Goal: Find specific page/section

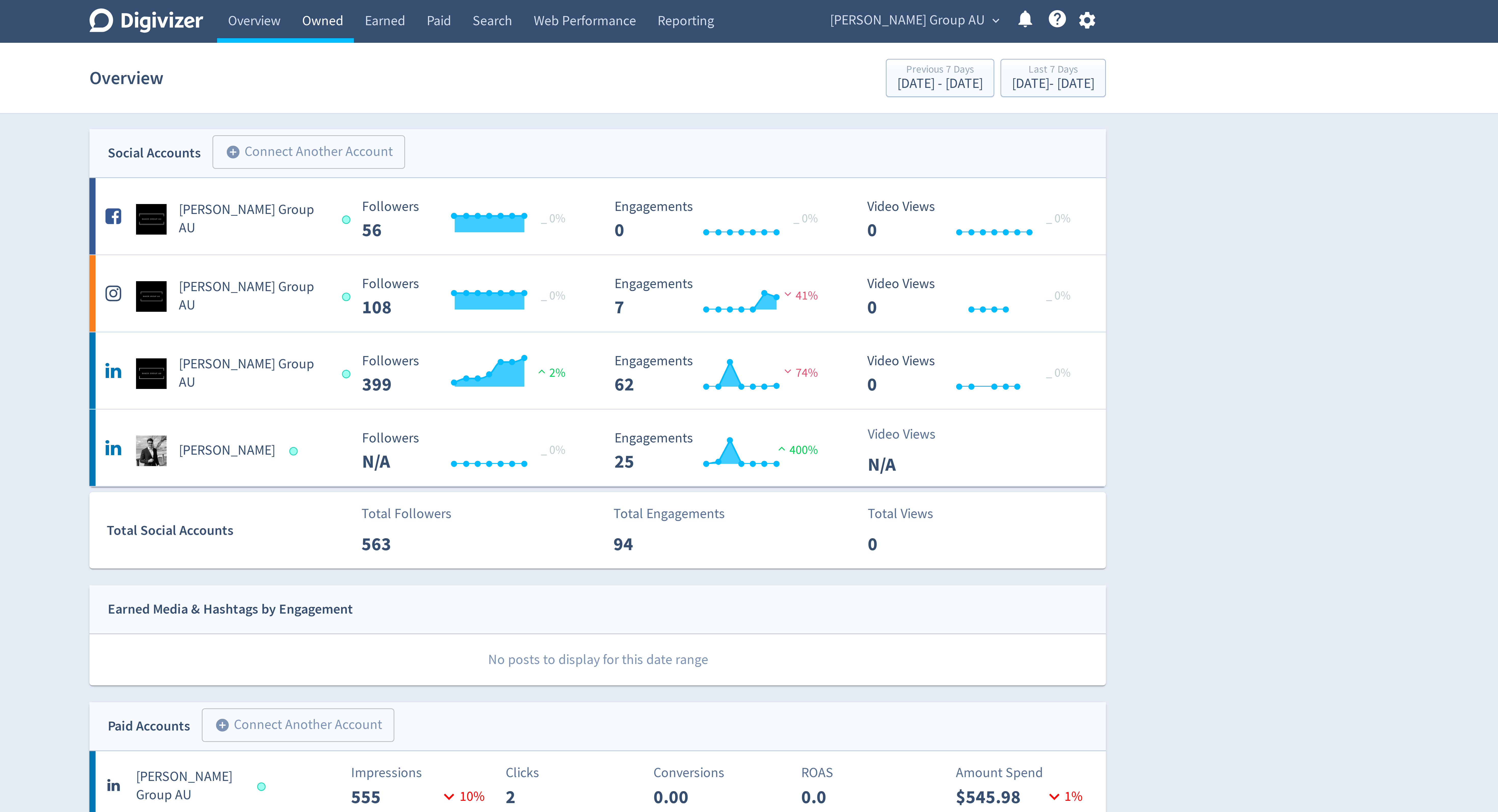
click at [661, 7] on link "Owned" at bounding box center [657, 7] width 21 height 15
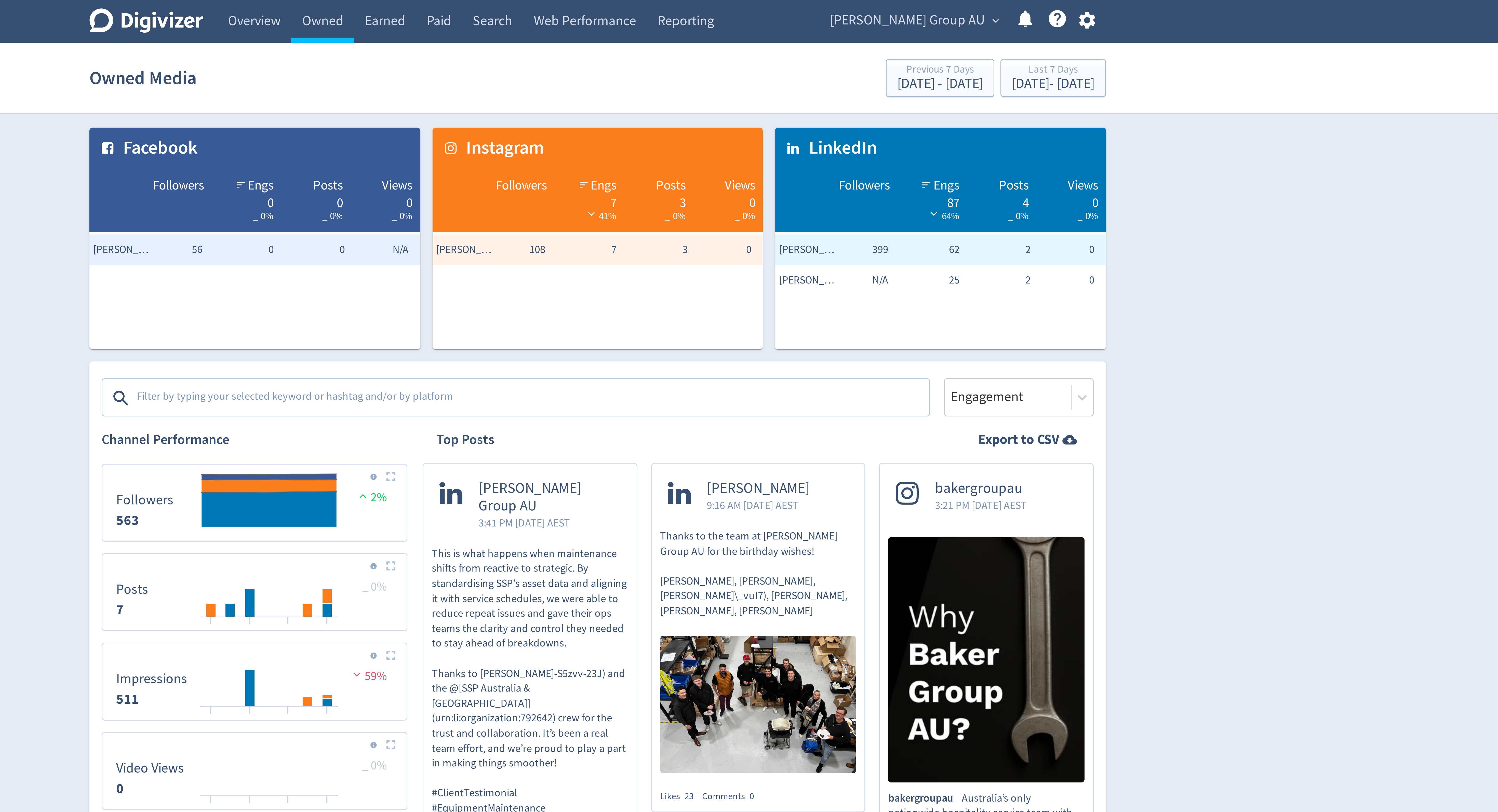
click at [864, 7] on span "Baker Group AU" at bounding box center [852, 7] width 52 height 8
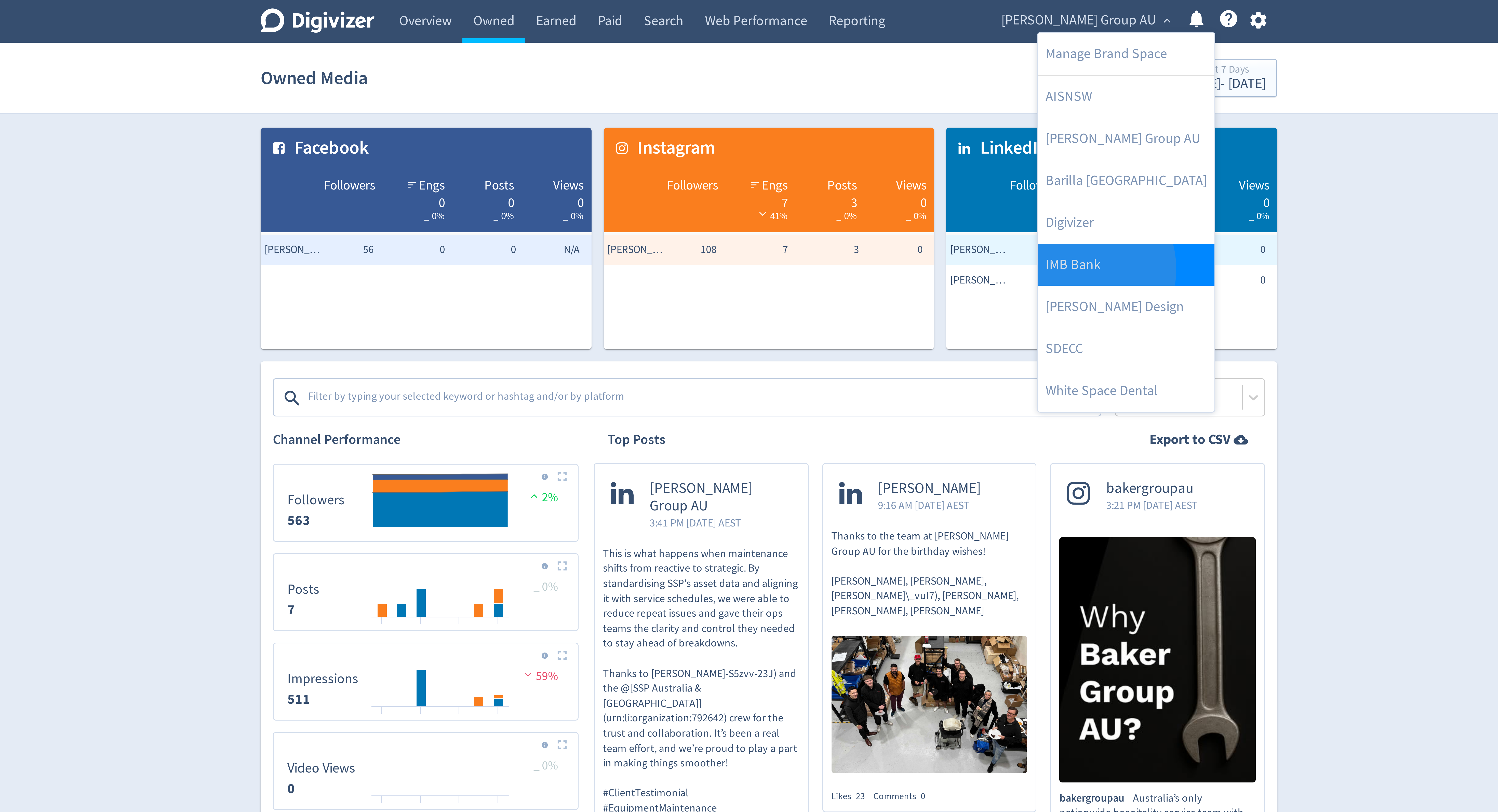
click at [852, 90] on link "IMB Bank" at bounding box center [868, 88] width 59 height 14
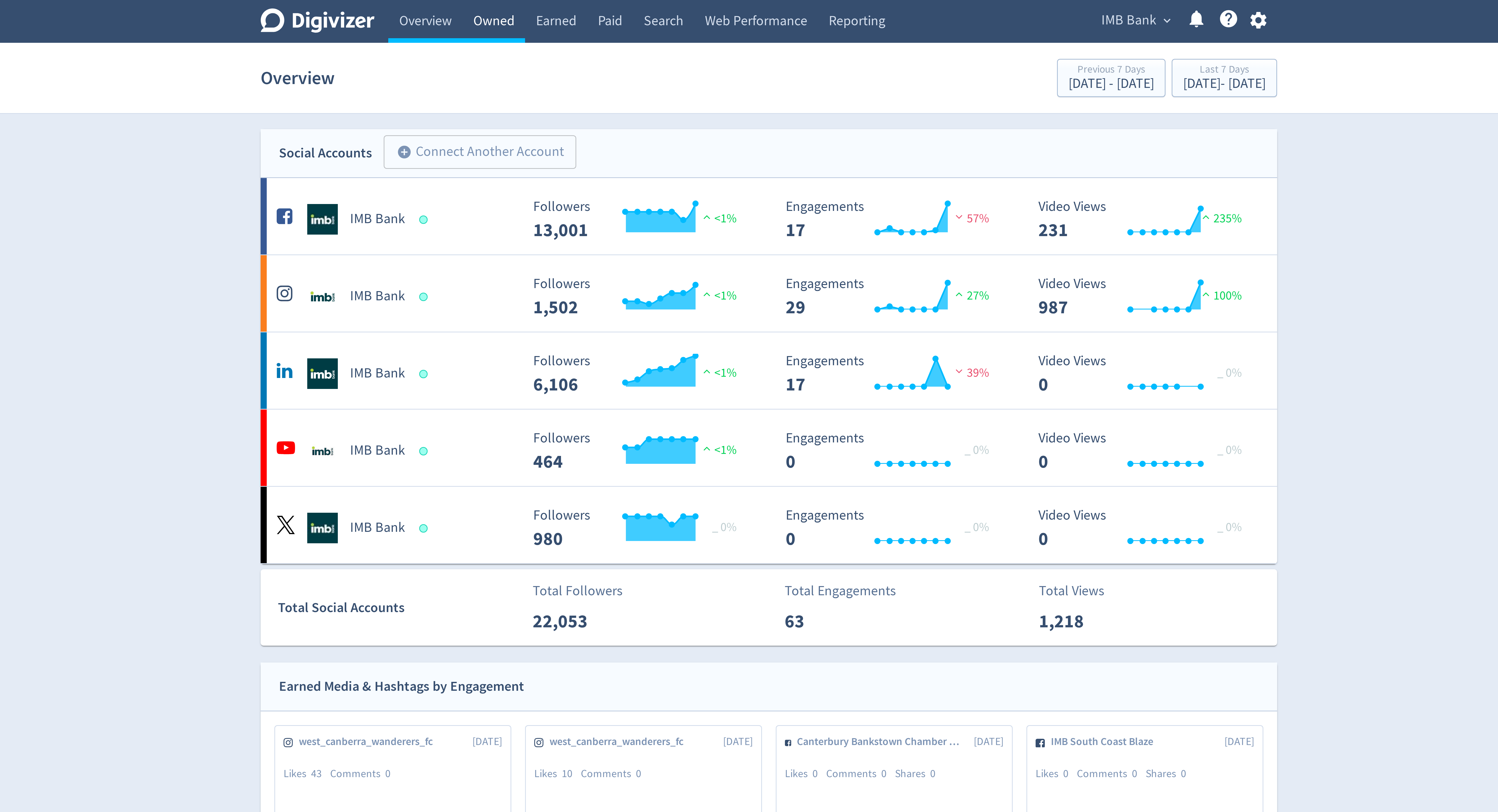
click at [657, 10] on link "Owned" at bounding box center [657, 7] width 21 height 15
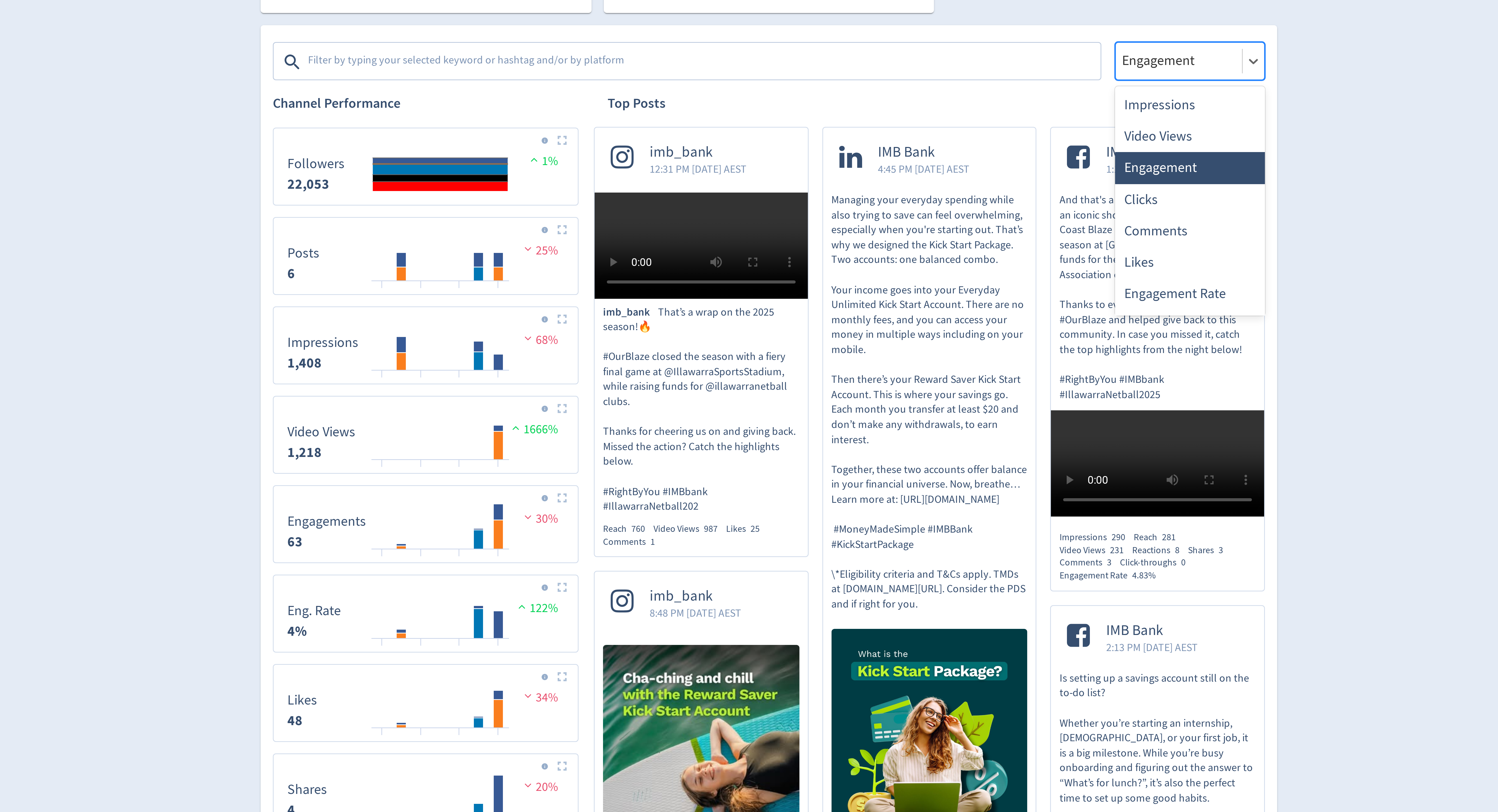
click at [880, 212] on div at bounding box center [886, 210] width 39 height 8
click at [879, 224] on div "Impressions" at bounding box center [889, 225] width 50 height 10
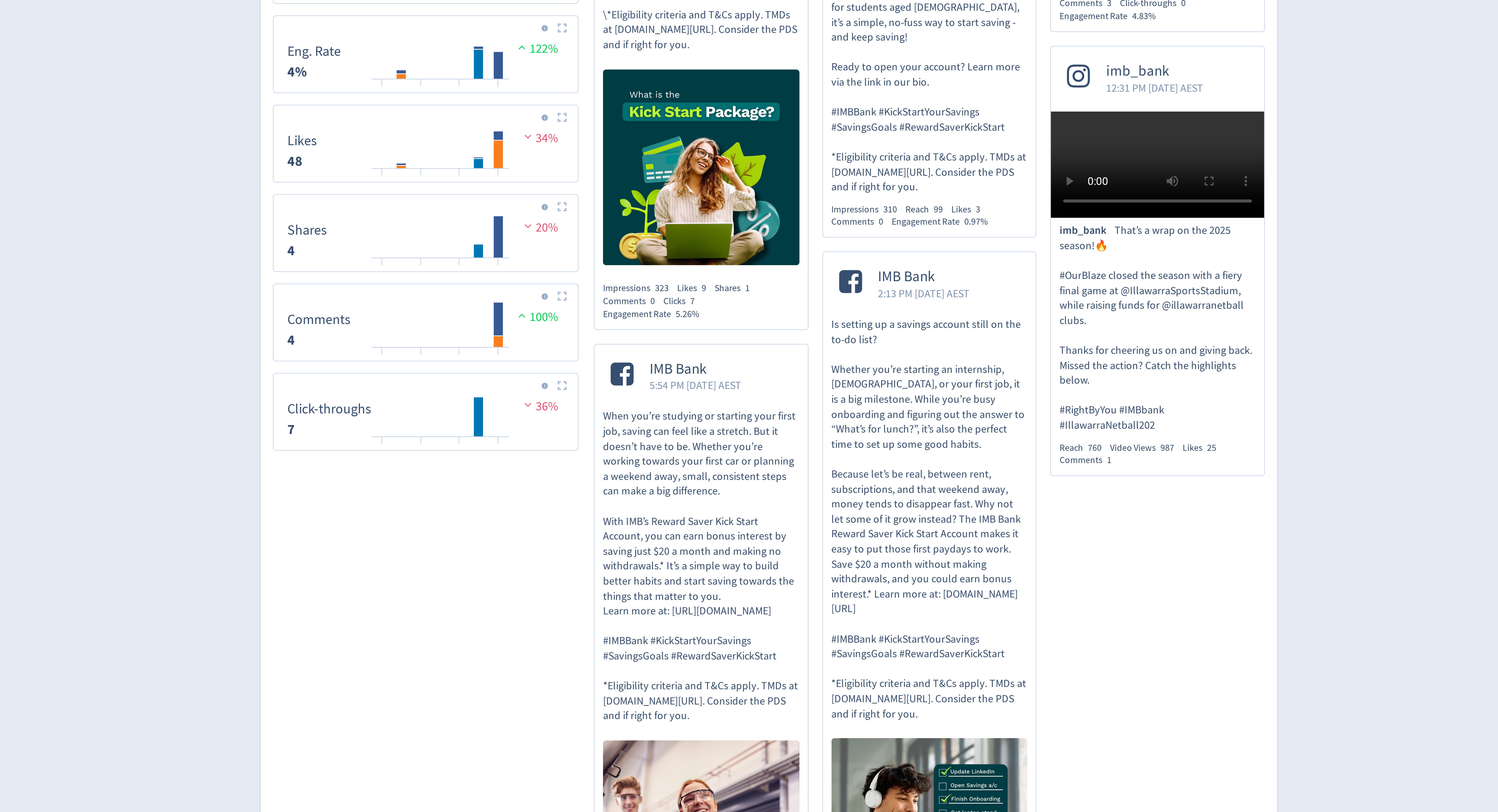
click at [891, 375] on div "Shares 3" at bounding box center [896, 373] width 15 height 4
click at [855, 380] on div "Comments 3" at bounding box center [855, 377] width 20 height 4
